Goal: Task Accomplishment & Management: Complete application form

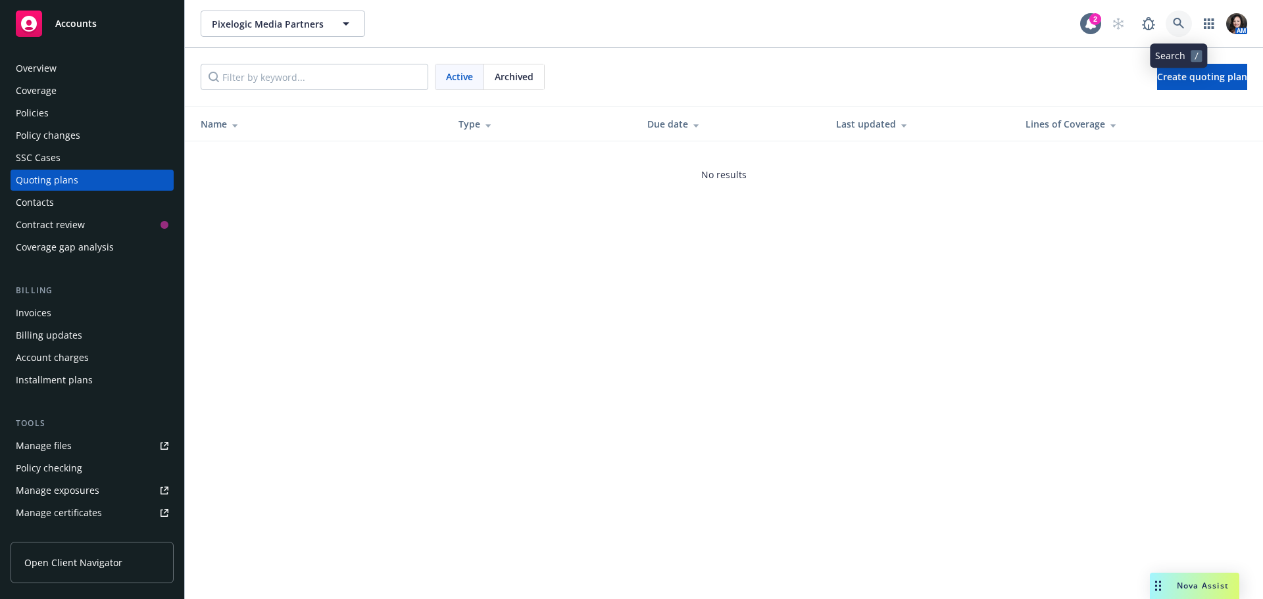
click at [1172, 21] on link at bounding box center [1179, 24] width 26 height 26
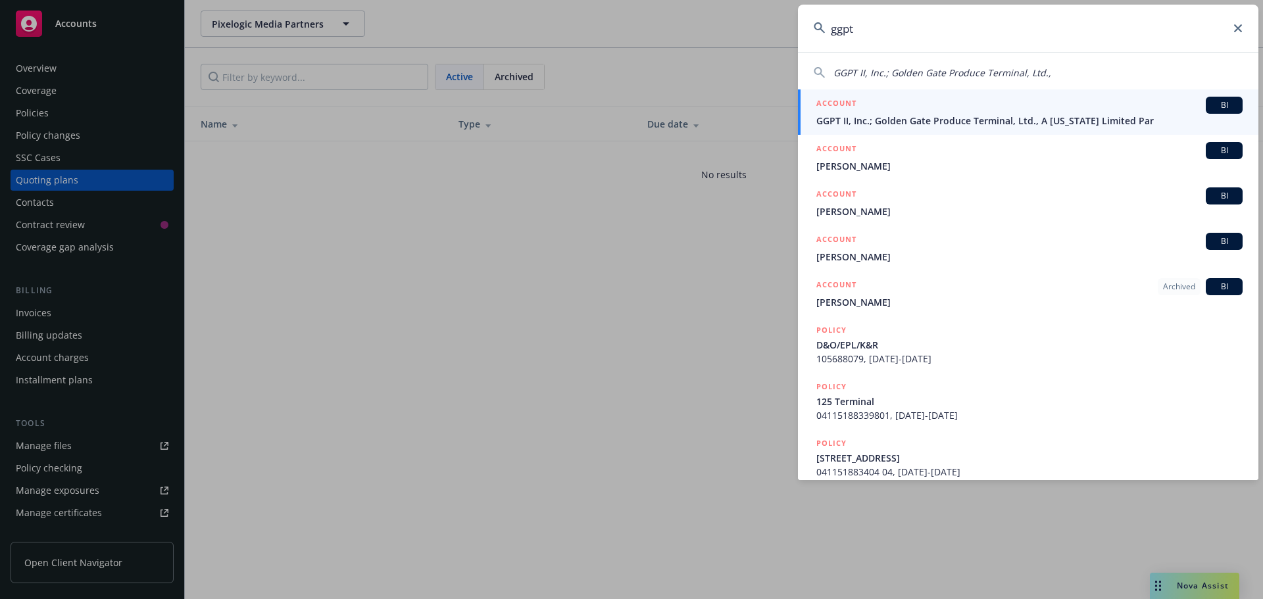
type input "ggpt"
click at [1007, 115] on span "GGPT II, Inc.; Golden Gate Produce Terminal, Ltd., A [US_STATE] Limited Par" at bounding box center [1029, 121] width 426 height 14
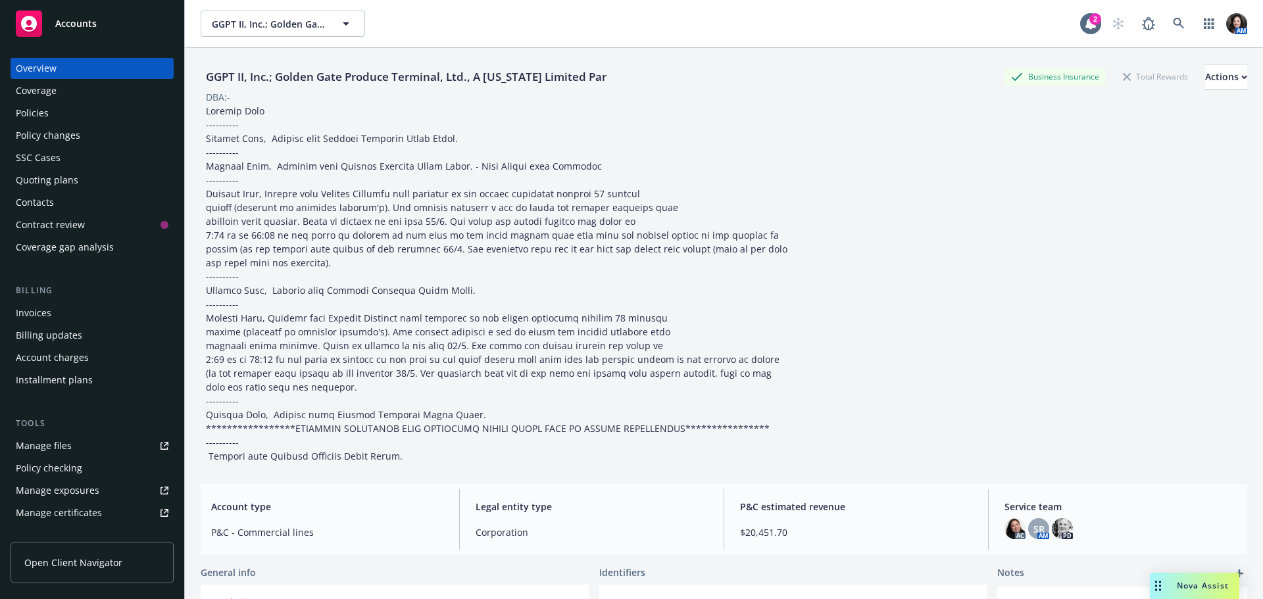
click at [52, 182] on div "Quoting plans" at bounding box center [47, 180] width 62 height 21
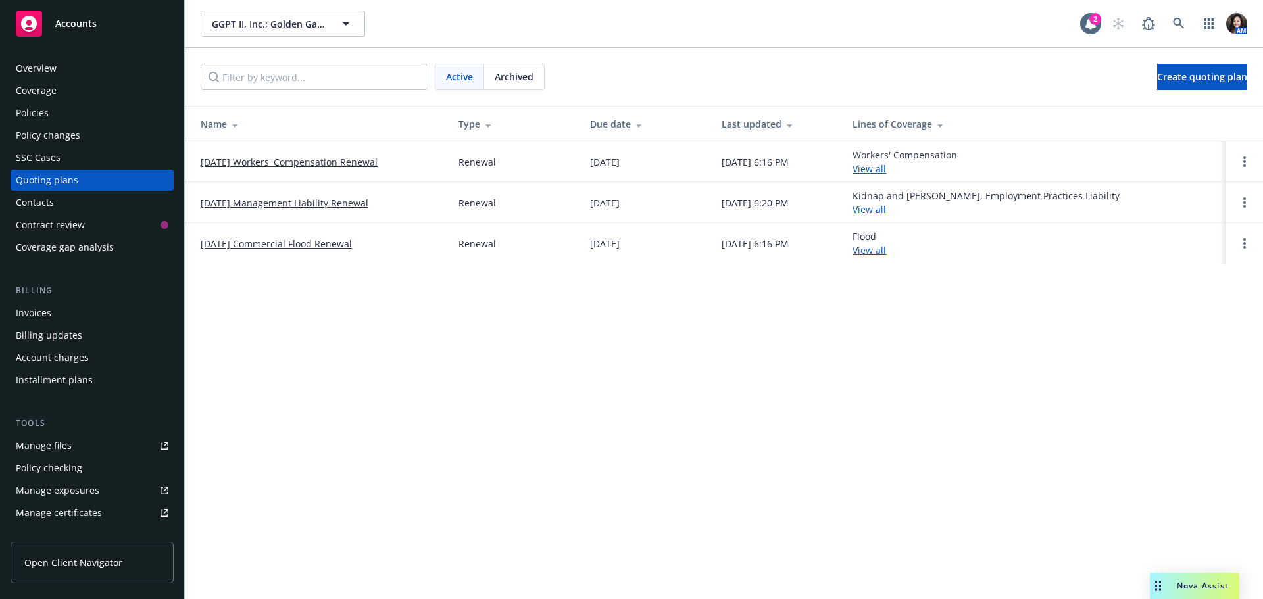
click at [249, 207] on link "[DATE] Management Liability Renewal" at bounding box center [285, 203] width 168 height 14
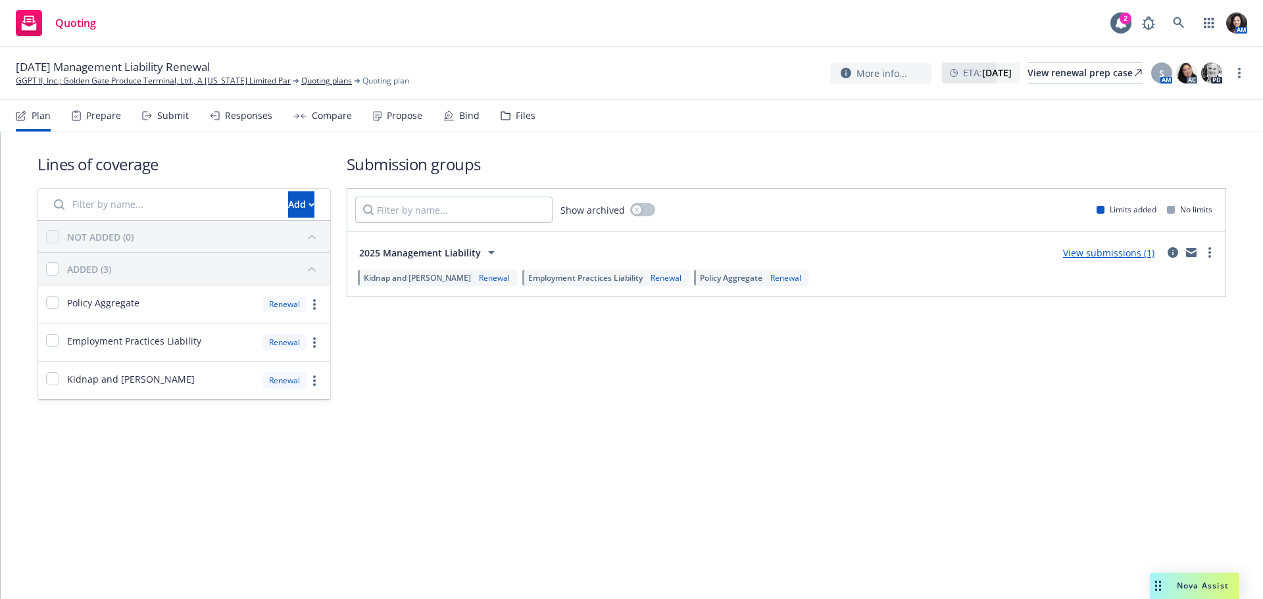
click at [171, 115] on div "Submit" at bounding box center [173, 116] width 32 height 11
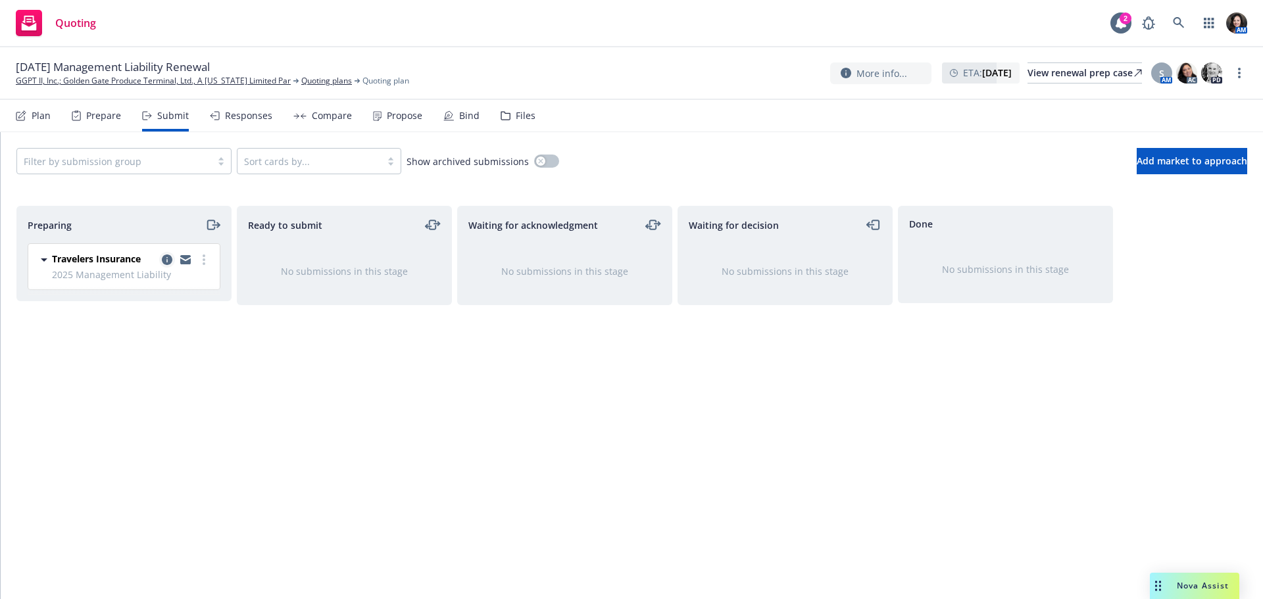
click at [163, 260] on icon "copy logging email" at bounding box center [167, 260] width 11 height 11
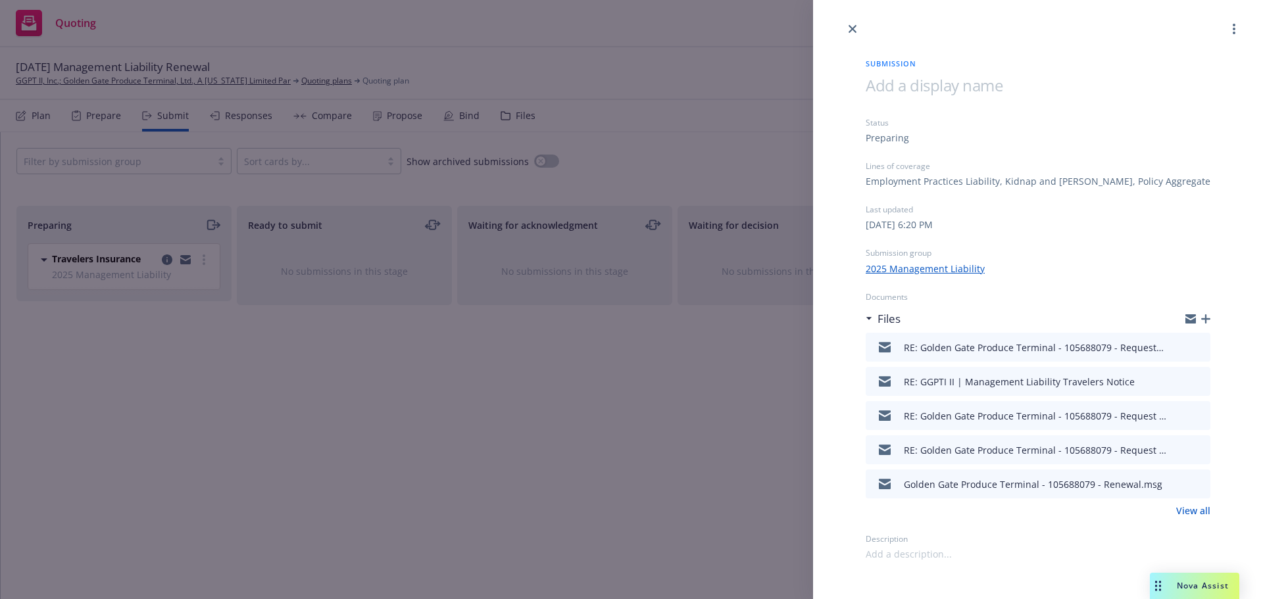
click at [1200, 345] on icon "preview file" at bounding box center [1198, 346] width 12 height 9
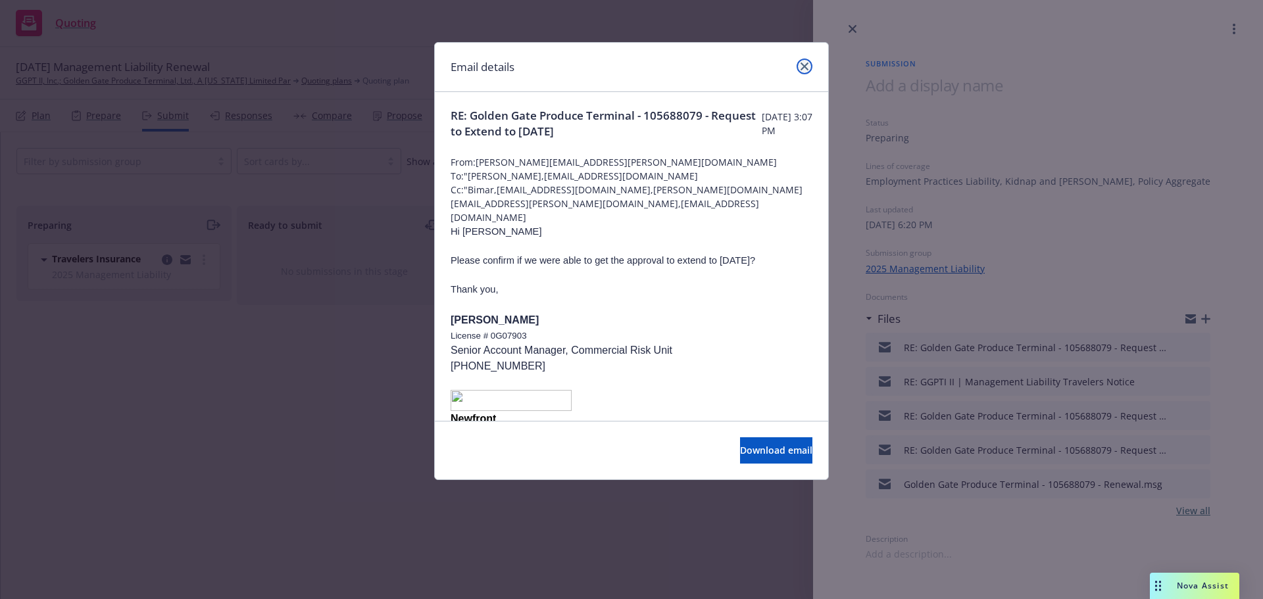
click at [799, 68] on link "close" at bounding box center [805, 67] width 16 height 16
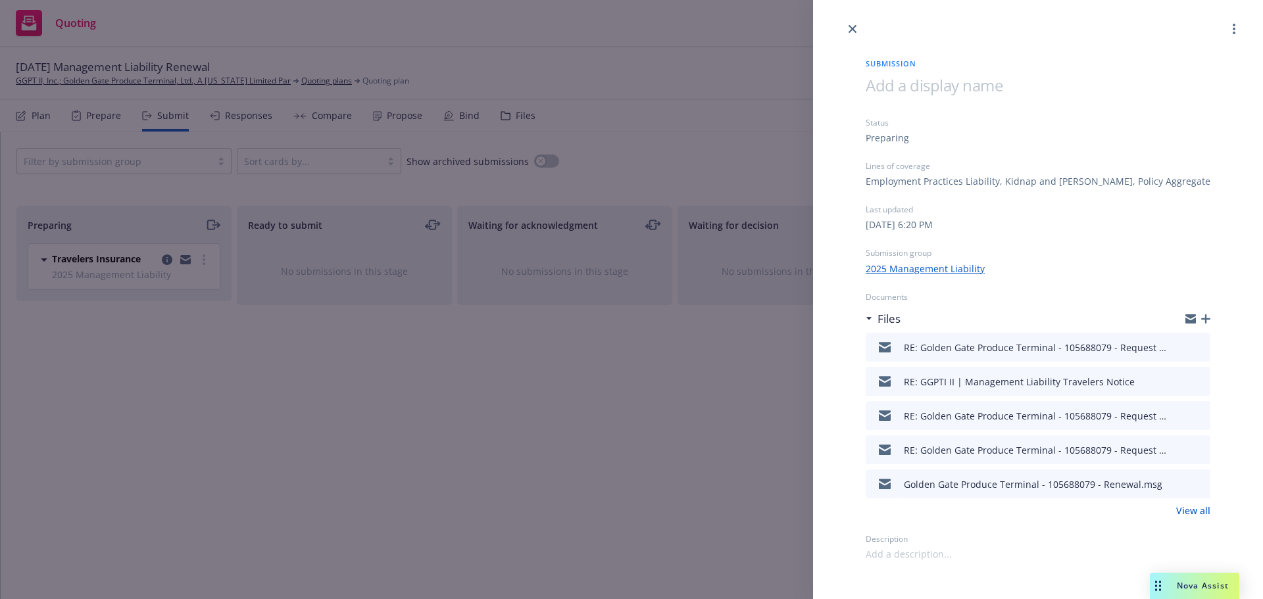
click at [1190, 511] on link "View all" at bounding box center [1193, 511] width 34 height 14
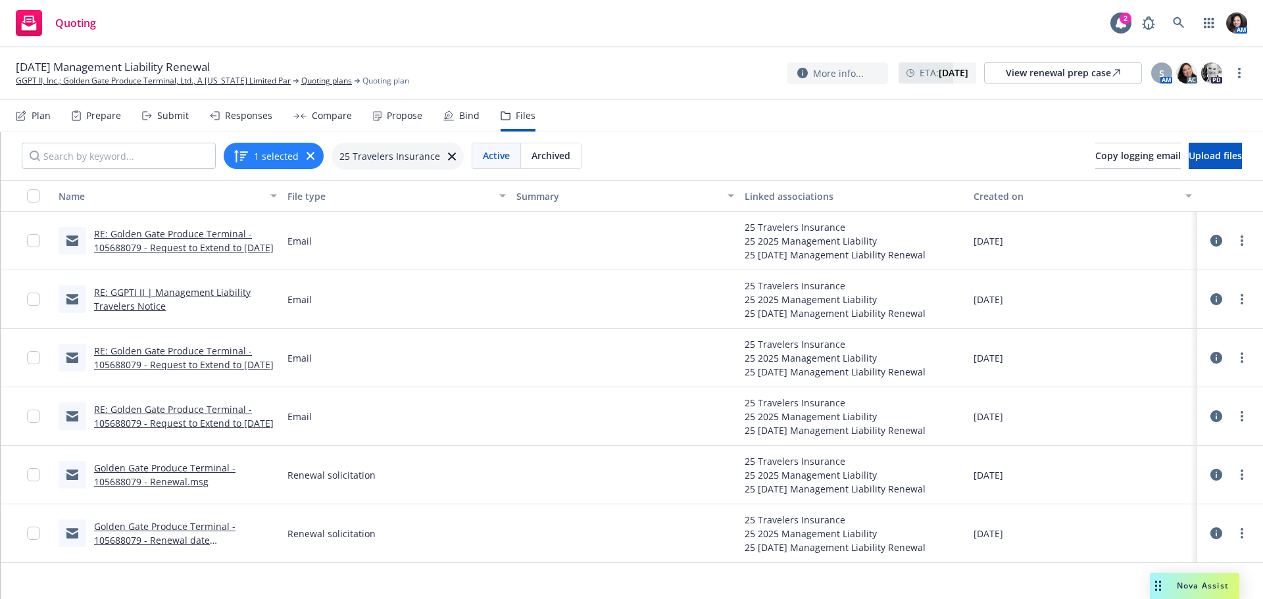
click at [161, 478] on link "Golden Gate Produce Terminal - 105688079 - Renewal.msg" at bounding box center [164, 475] width 141 height 26
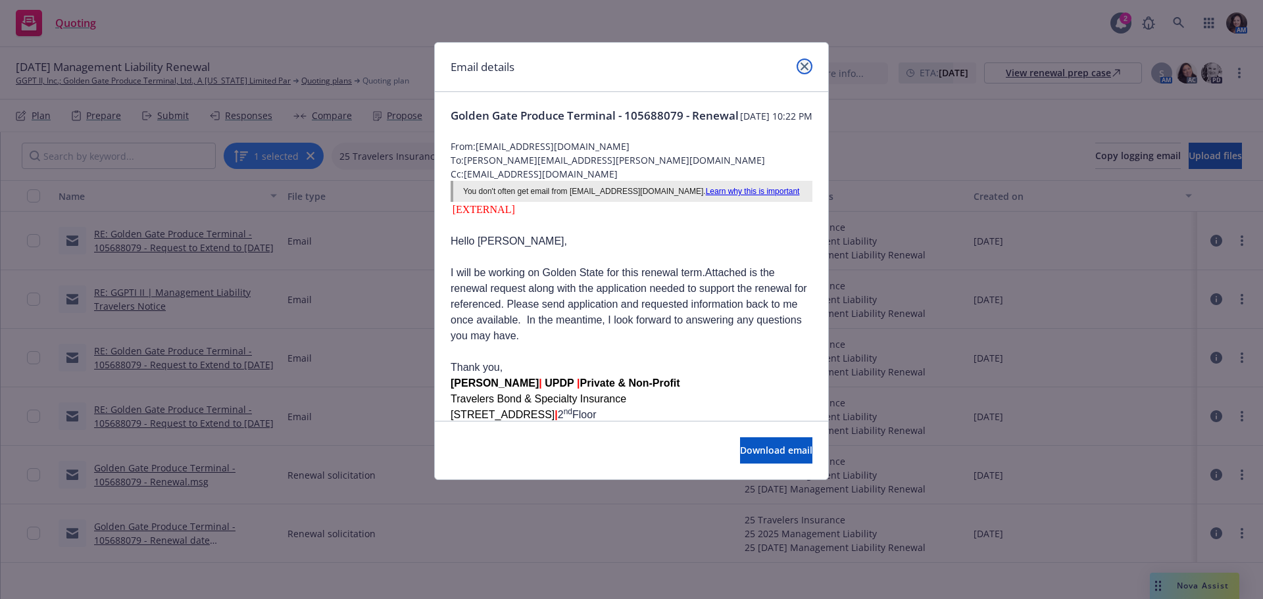
click at [800, 69] on link "close" at bounding box center [805, 67] width 16 height 16
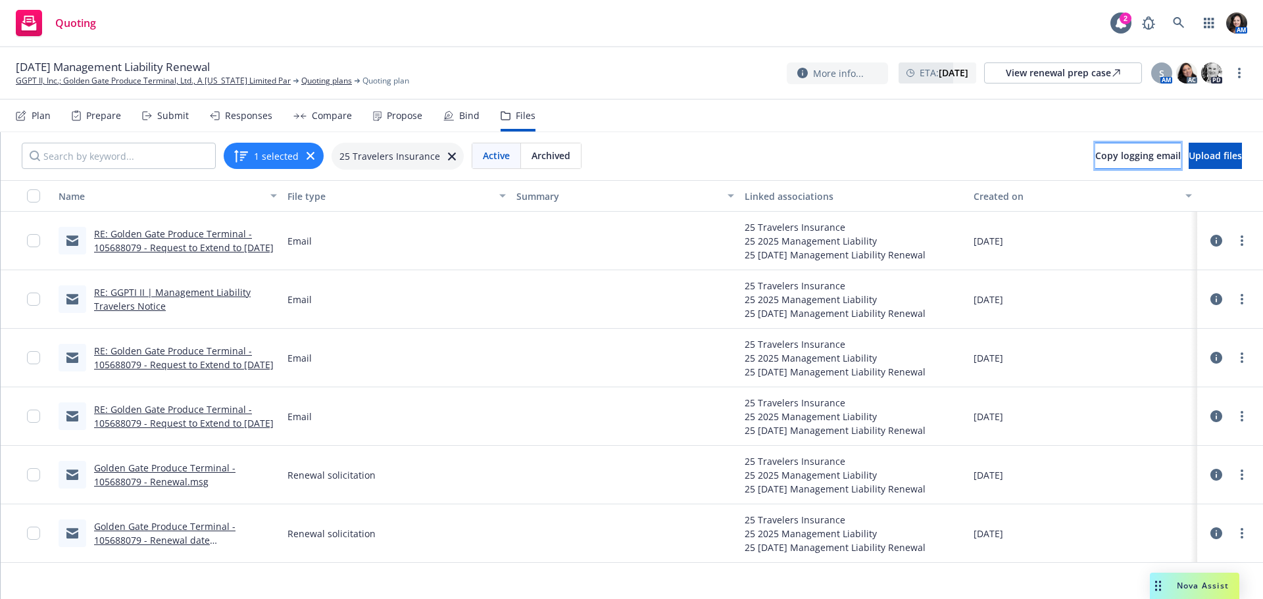
click at [1095, 160] on span "Copy logging email" at bounding box center [1138, 155] width 86 height 12
click at [159, 75] on link "GGPT II, Inc.; Golden Gate Produce Terminal, Ltd., A [US_STATE] Limited Par" at bounding box center [153, 81] width 275 height 12
